Goal: Navigation & Orientation: Find specific page/section

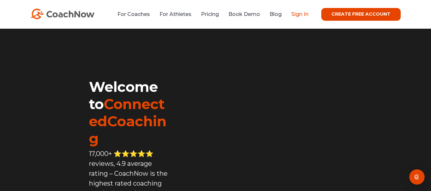
click at [304, 14] on link "Sign In" at bounding box center [299, 14] width 17 height 6
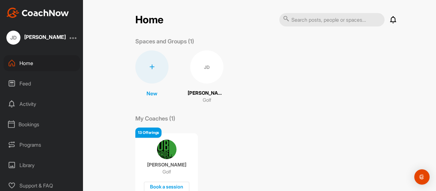
click at [37, 145] on div "Programs" at bounding box center [42, 145] width 77 height 16
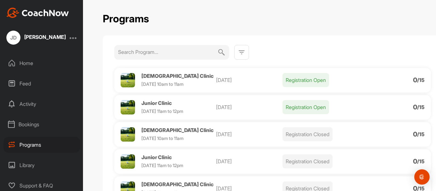
click at [31, 106] on div "Activity" at bounding box center [42, 104] width 77 height 16
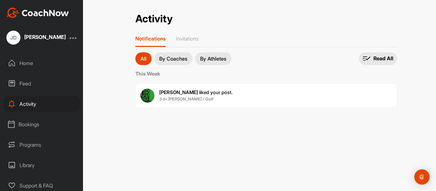
click at [30, 84] on div "Feed" at bounding box center [42, 84] width 77 height 16
